Goal: Information Seeking & Learning: Find specific fact

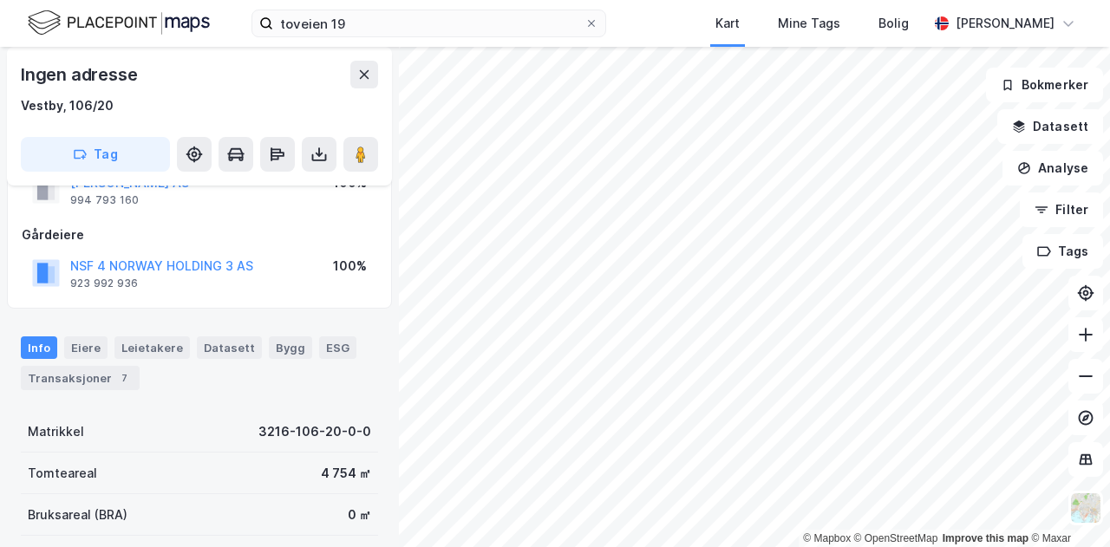
scroll to position [95, 0]
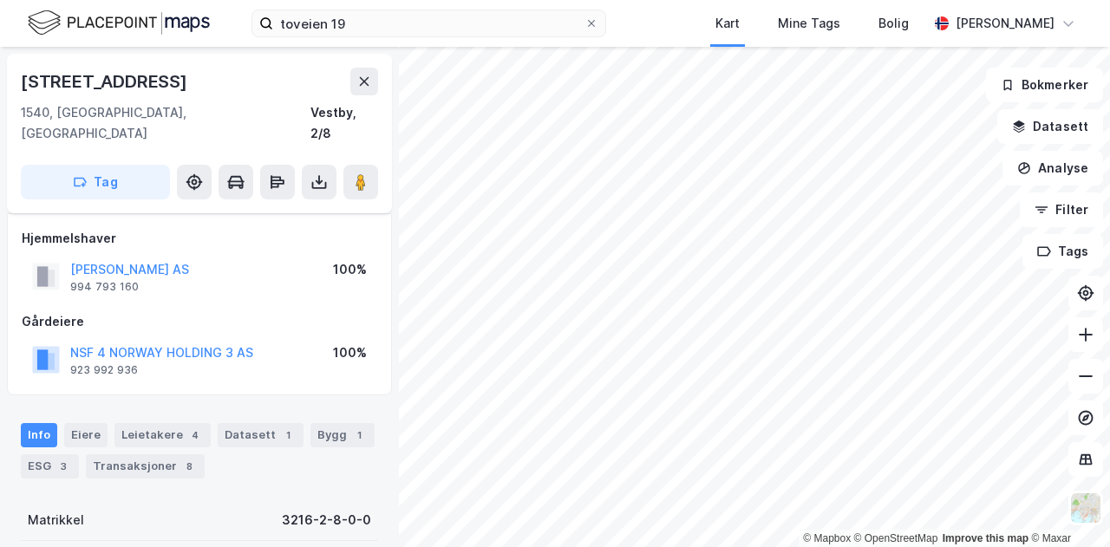
scroll to position [95, 0]
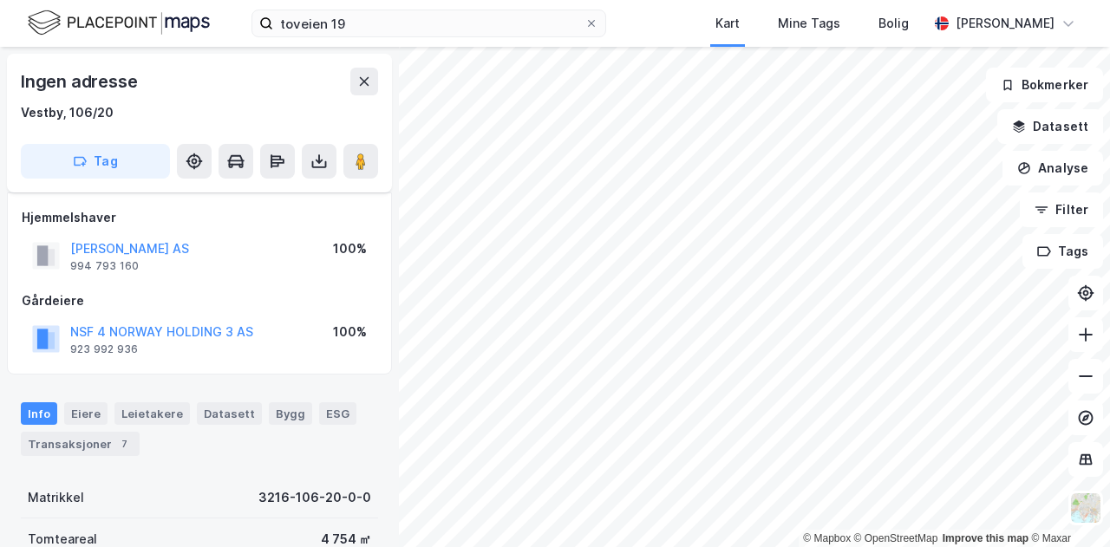
scroll to position [95, 0]
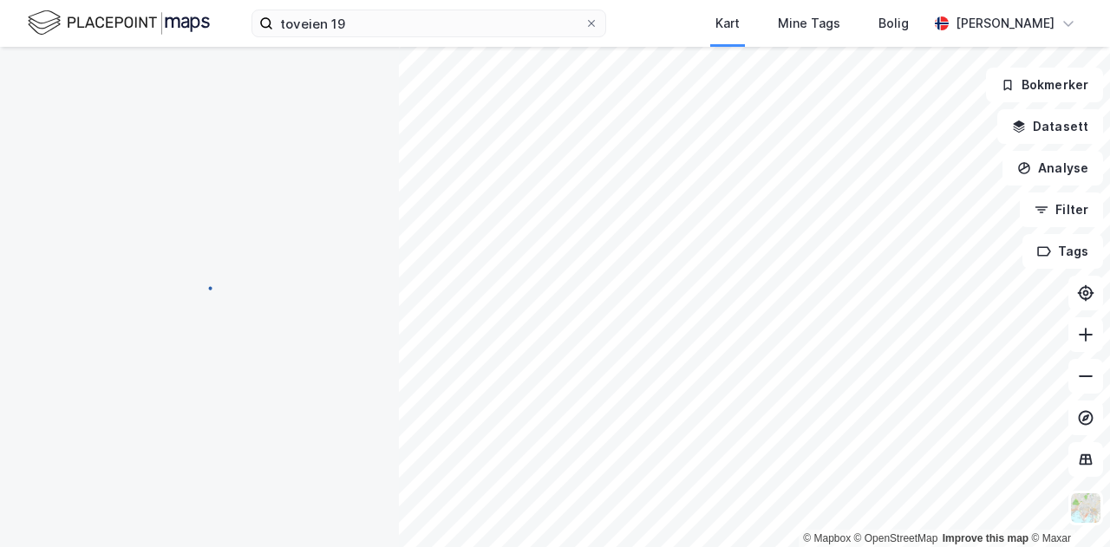
scroll to position [95, 0]
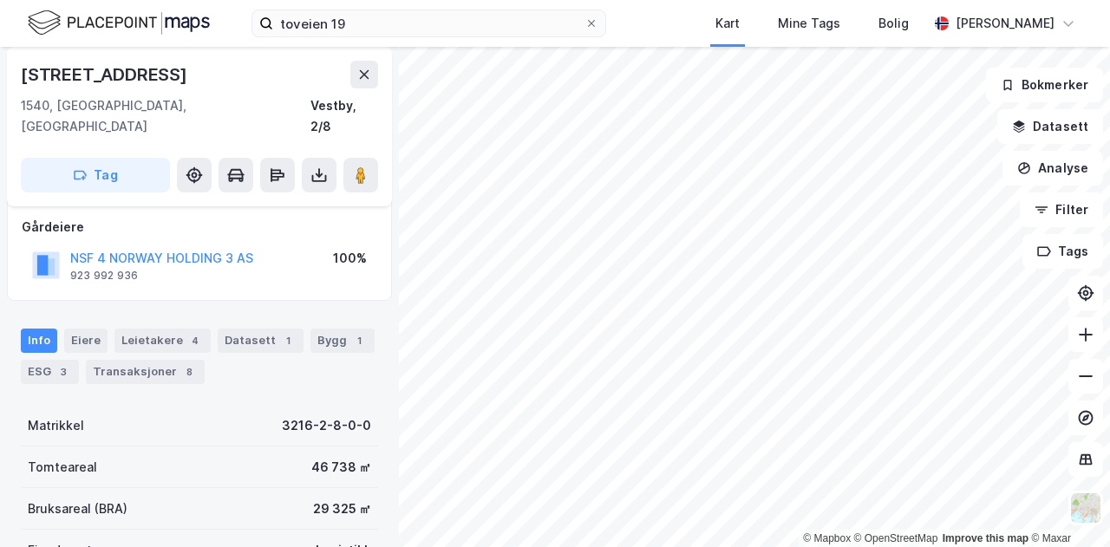
scroll to position [95, 0]
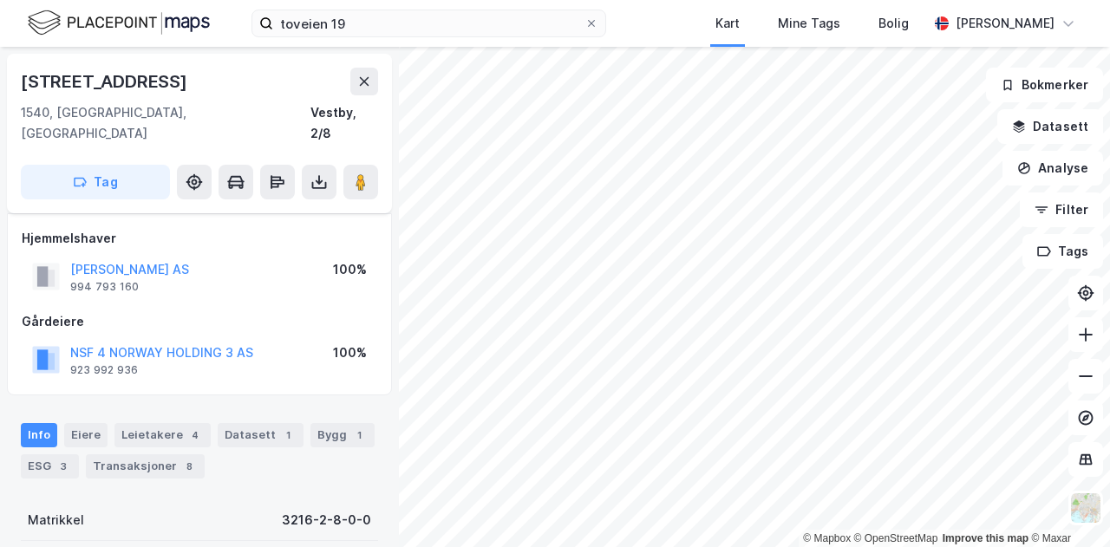
scroll to position [95, 0]
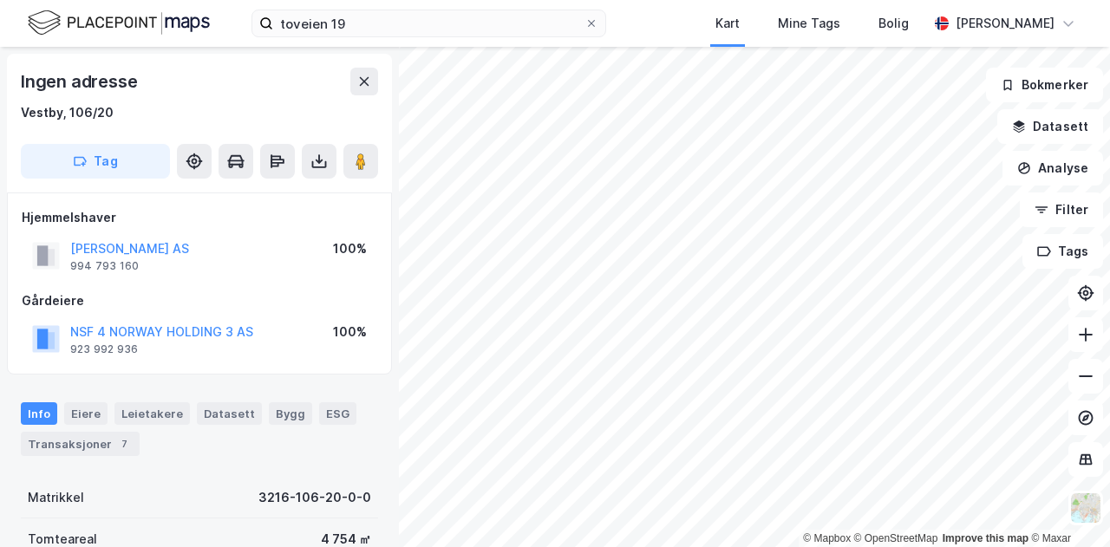
scroll to position [1, 0]
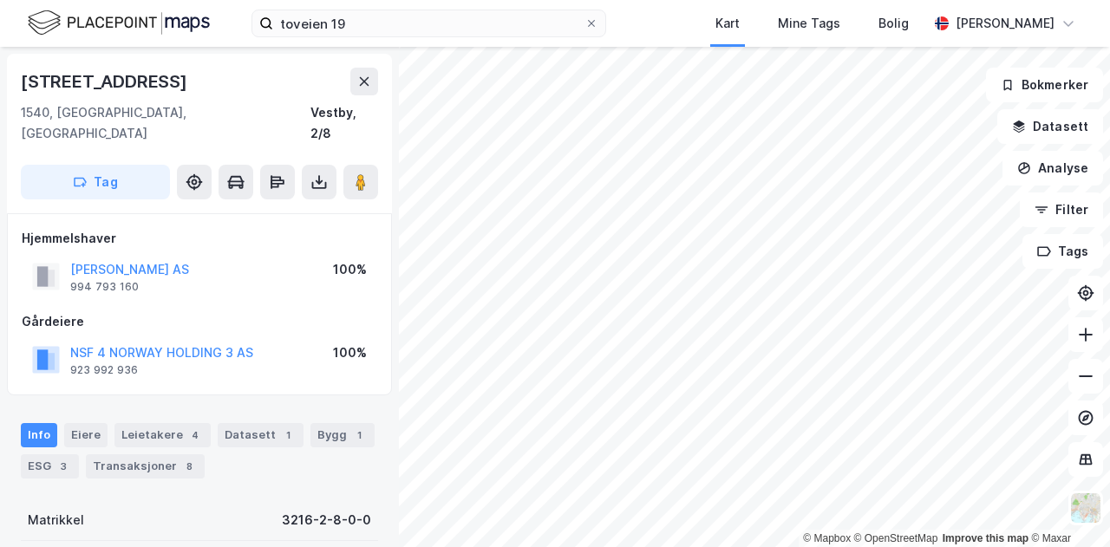
scroll to position [1, 0]
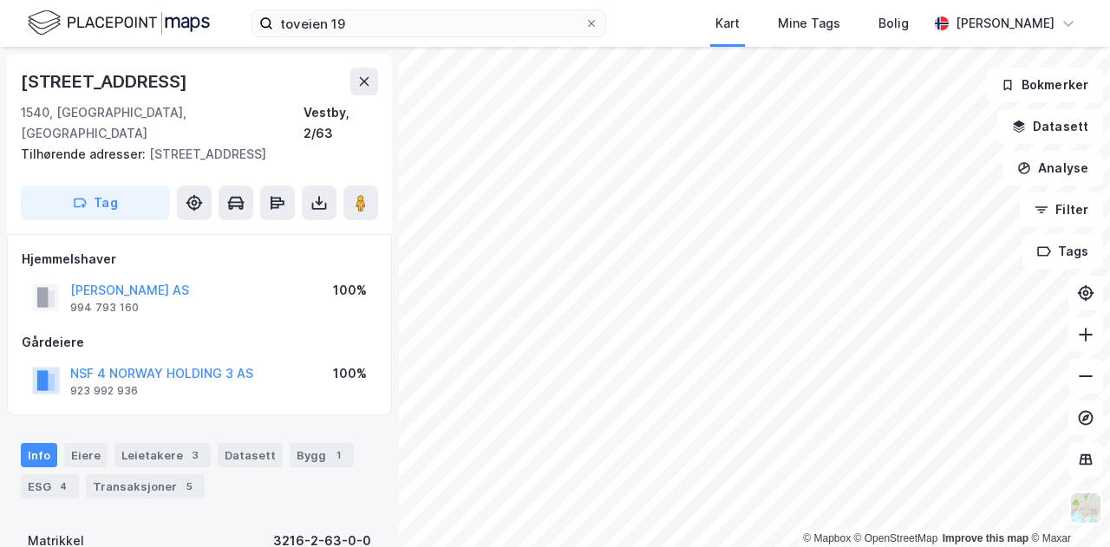
scroll to position [1, 0]
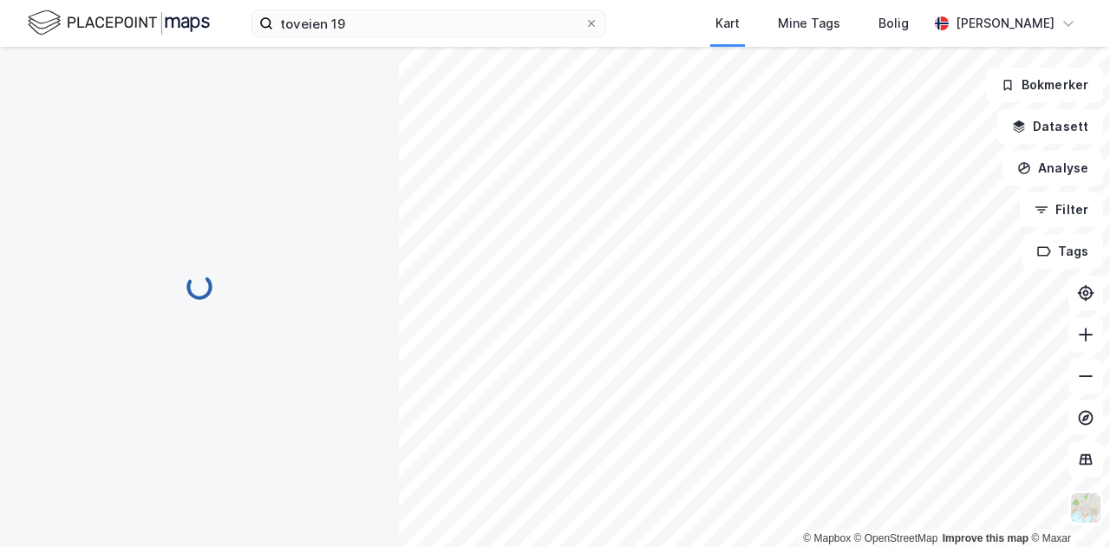
scroll to position [1, 0]
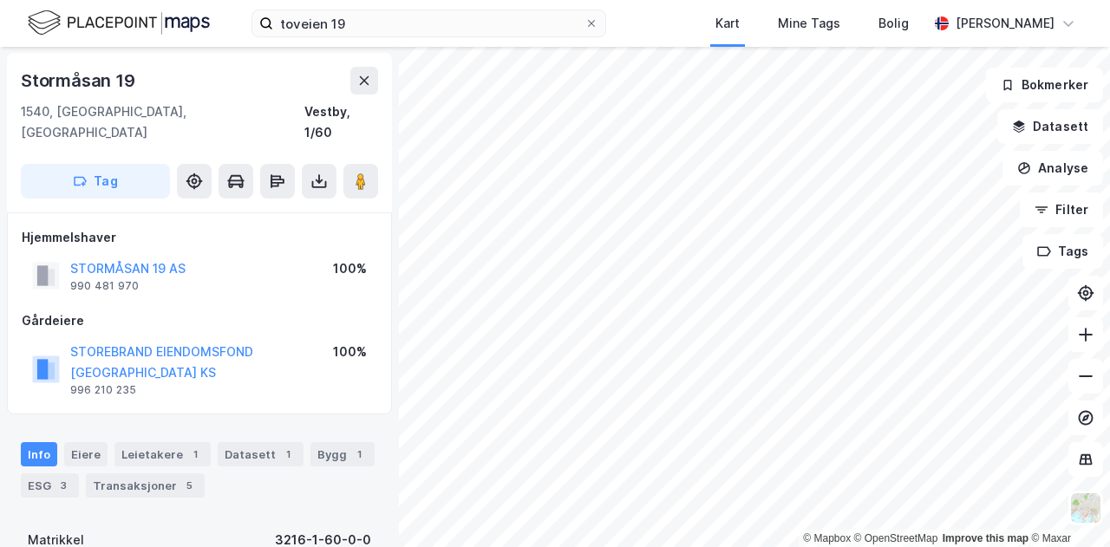
scroll to position [1, 0]
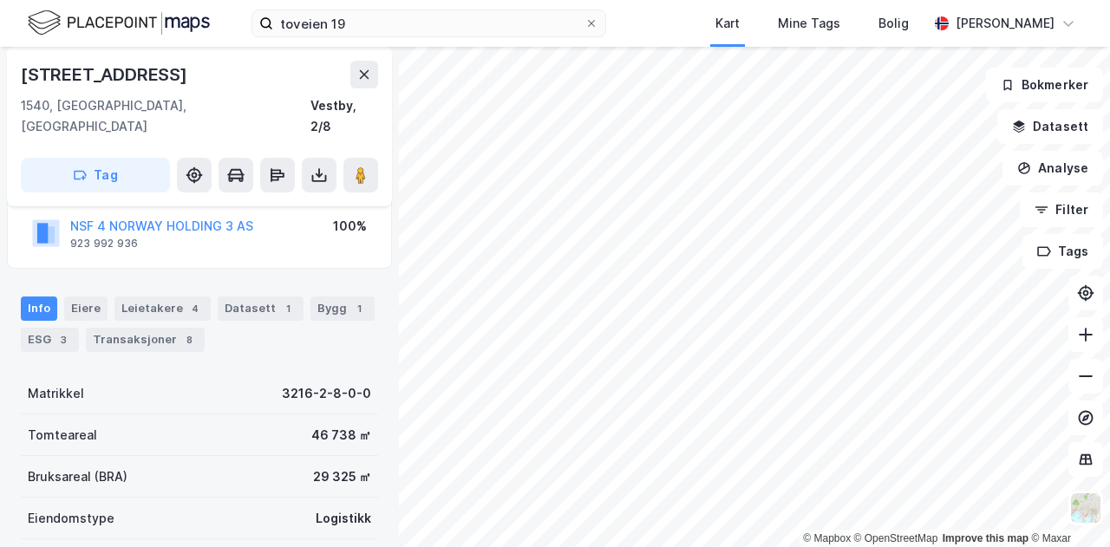
scroll to position [127, 0]
click at [0, 0] on button "NSF 4 NORWAY HOLDING 3 AS" at bounding box center [0, 0] width 0 height 0
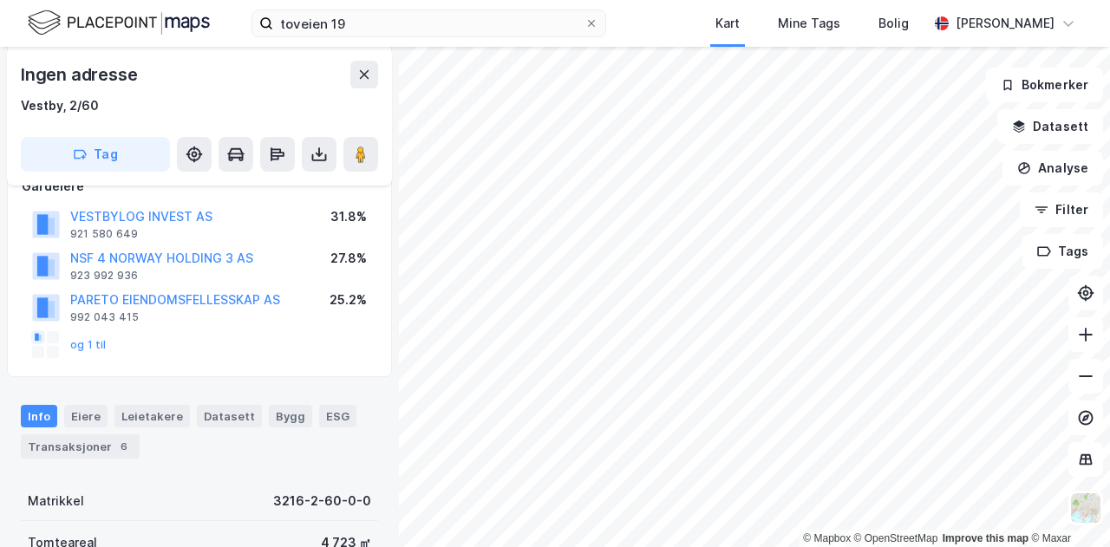
scroll to position [256, 0]
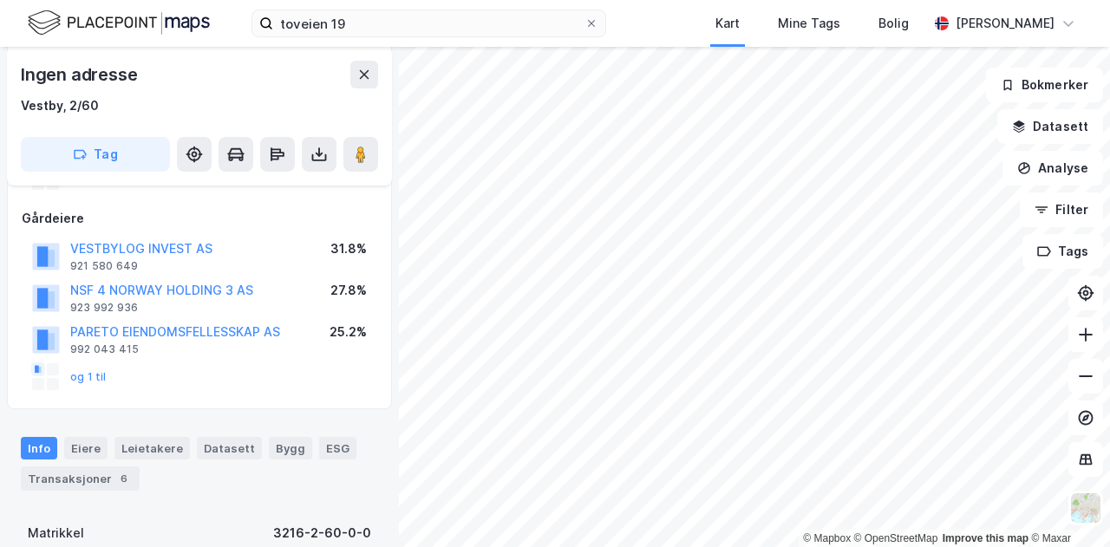
click at [90, 383] on div "og 1 til" at bounding box center [69, 377] width 75 height 28
click at [0, 0] on button "og 1 til" at bounding box center [0, 0] width 0 height 0
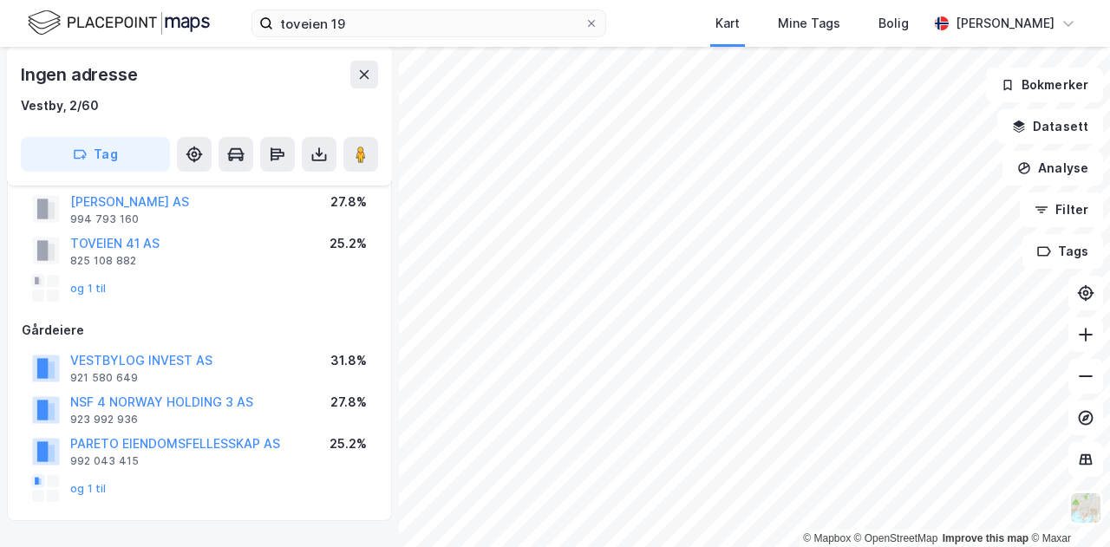
scroll to position [151, 0]
